Goal: Navigation & Orientation: Find specific page/section

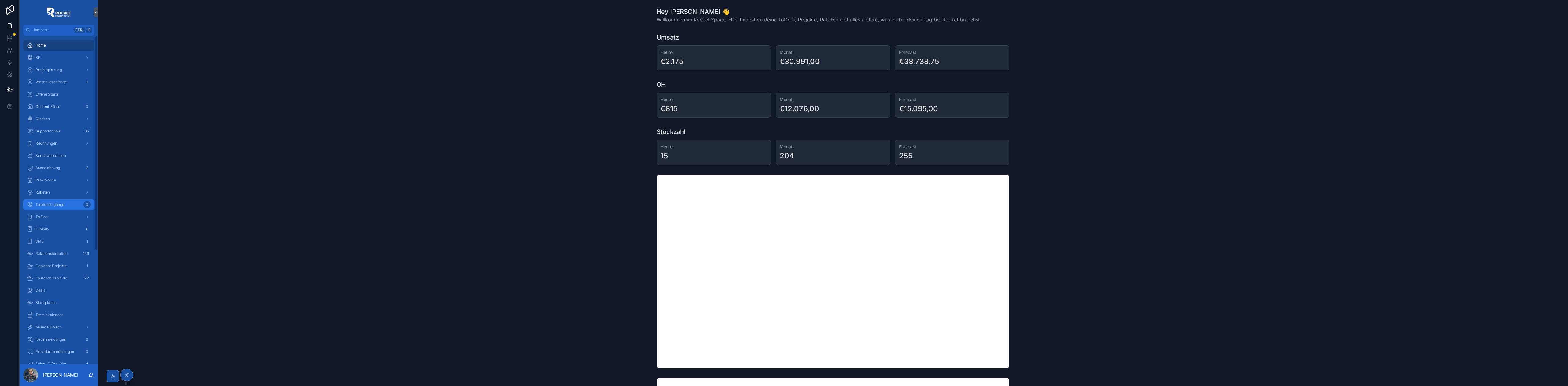
click at [50, 204] on span "Telefoneingänge" at bounding box center [49, 205] width 29 height 5
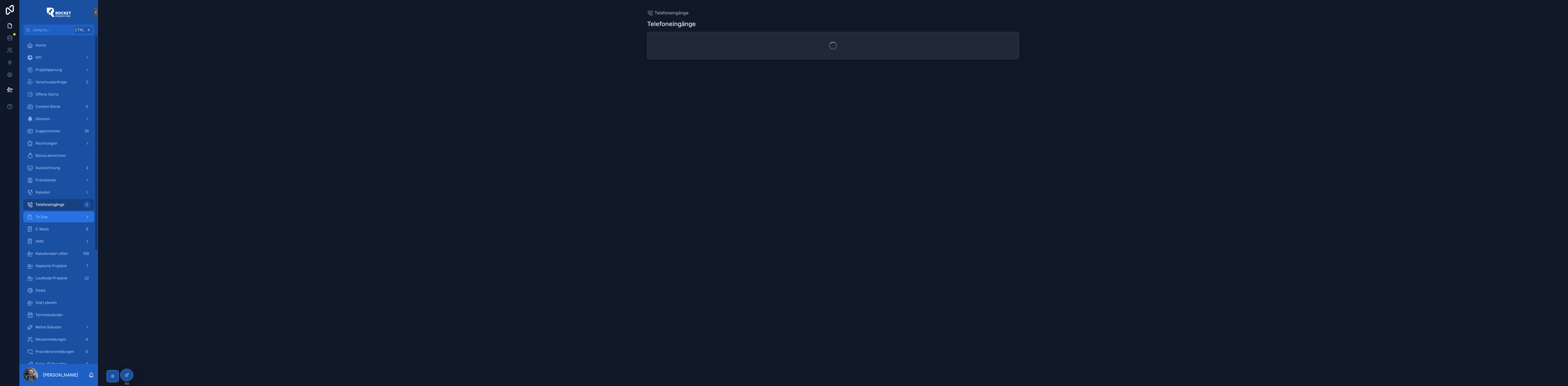
click at [48, 215] on div "To Dos" at bounding box center [58, 217] width 64 height 10
